Goal: Find specific page/section: Find specific page/section

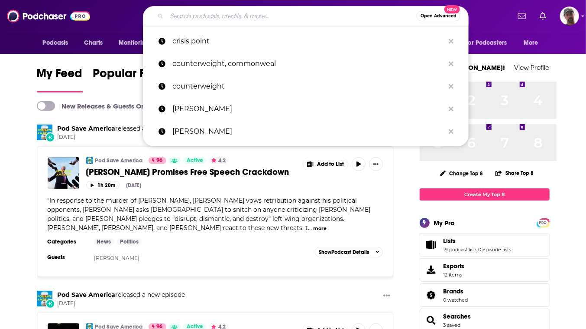
click at [293, 16] on input "Search podcasts, credits, & more..." at bounding box center [292, 16] width 250 height 14
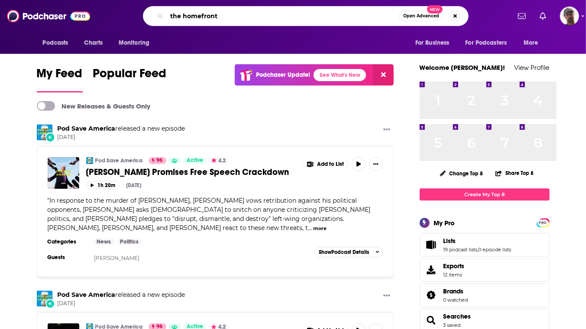
type input "the homefront"
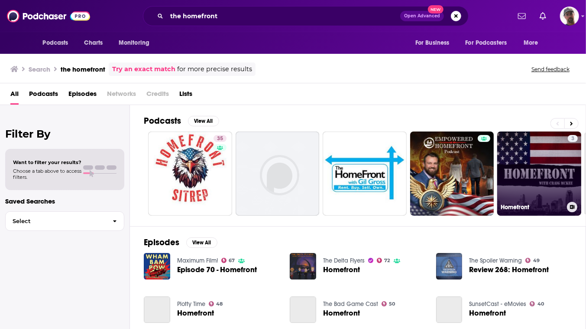
click at [550, 215] on link "3 Homefront" at bounding box center [540, 173] width 84 height 84
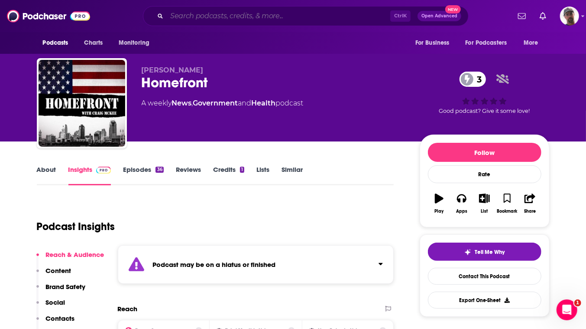
click at [300, 17] on input "Search podcasts, credits, & more..." at bounding box center [279, 16] width 224 height 14
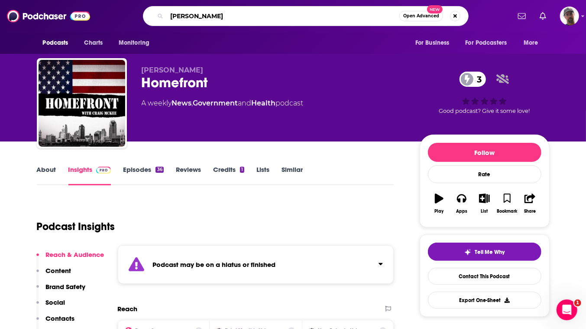
type input "[PERSON_NAME]"
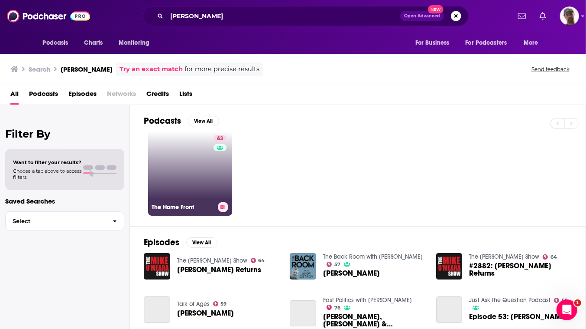
click at [232, 200] on link "63 The Home Front" at bounding box center [190, 173] width 84 height 84
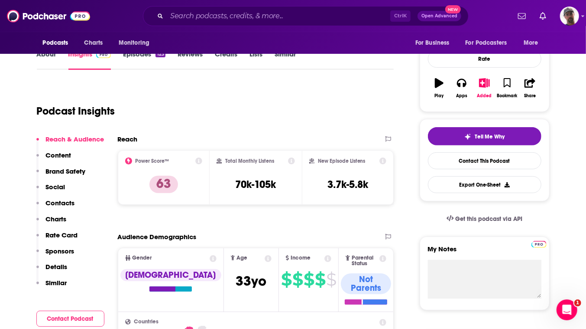
scroll to position [118, 0]
